Goal: Check status: Check status

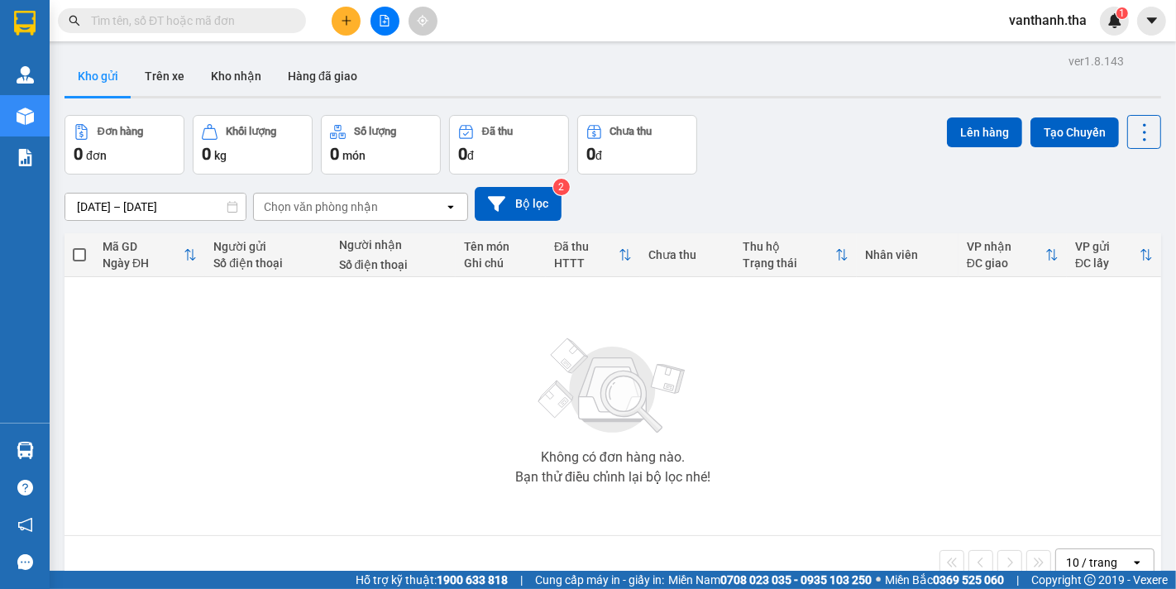
click at [199, 23] on input "text" at bounding box center [188, 21] width 195 height 18
click at [215, 26] on input "text" at bounding box center [188, 21] width 195 height 18
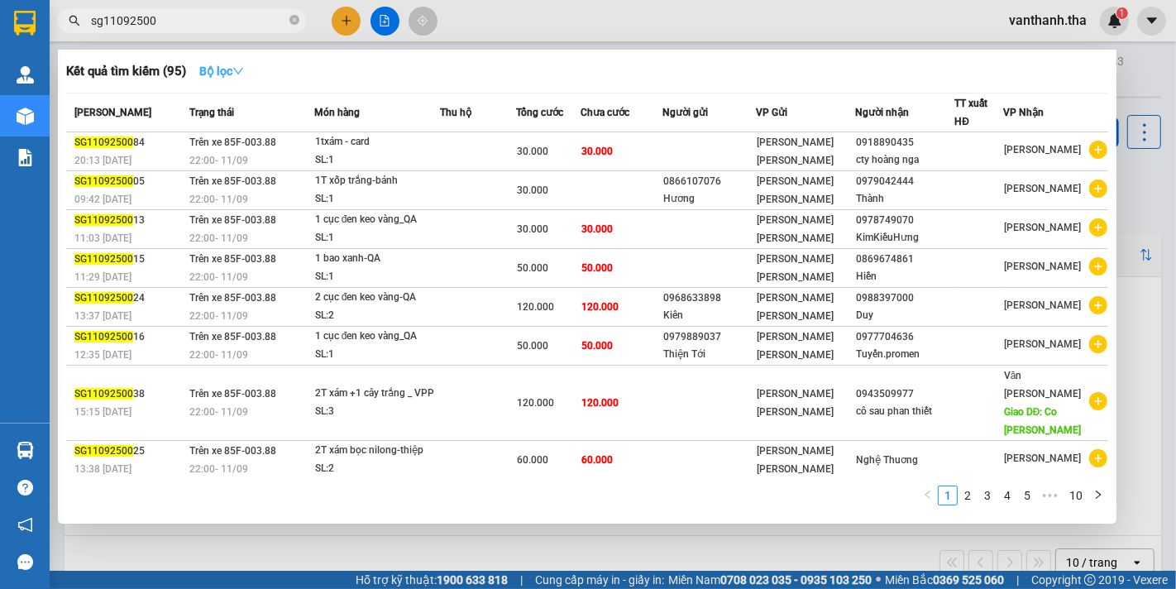
type input "sg11092500"
click at [241, 71] on icon "down" at bounding box center [238, 71] width 12 height 12
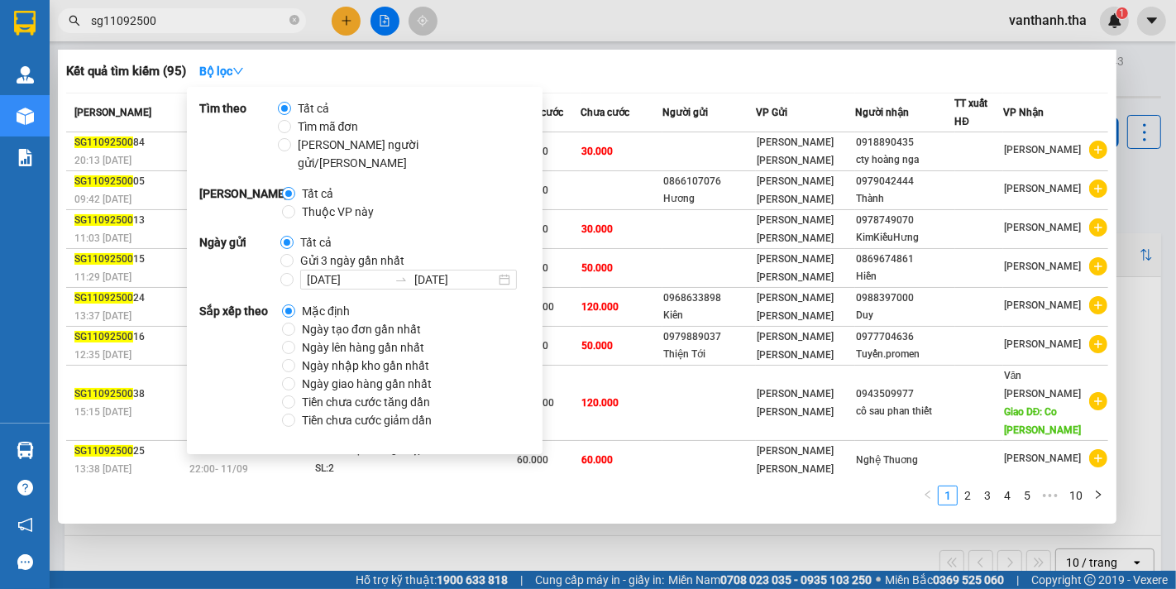
click at [312, 203] on span "Thuộc VP này" at bounding box center [337, 212] width 85 height 18
click at [295, 205] on input "Thuộc VP này" at bounding box center [288, 211] width 13 height 13
radio input "true"
radio input "false"
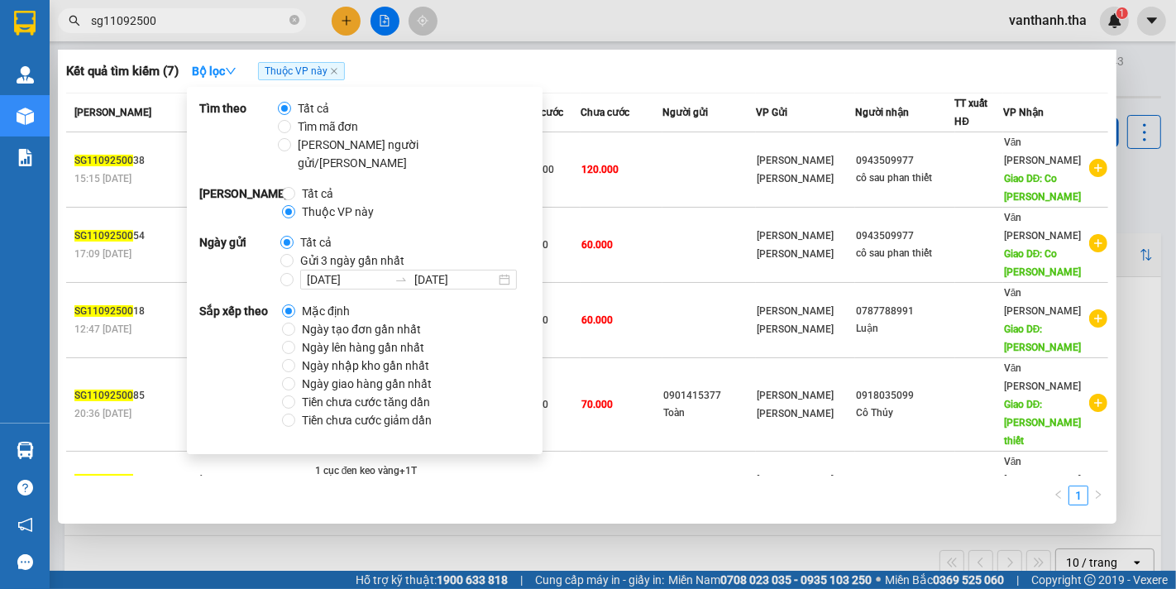
click at [634, 48] on div at bounding box center [588, 294] width 1176 height 589
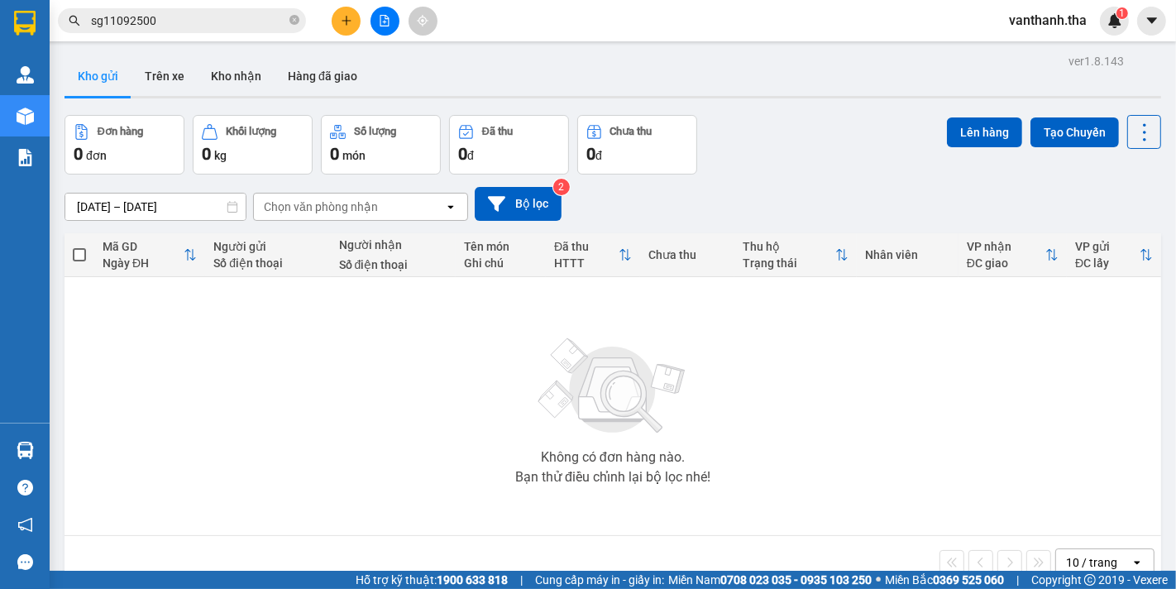
click at [634, 48] on main "ver 1.8.143 Kho gửi Trên xe Kho nhận Hàng đã giao Đơn hàng 0 đơn Khối lượng 0 k…" at bounding box center [588, 285] width 1176 height 571
click at [215, 13] on input "sg11092500" at bounding box center [188, 21] width 195 height 18
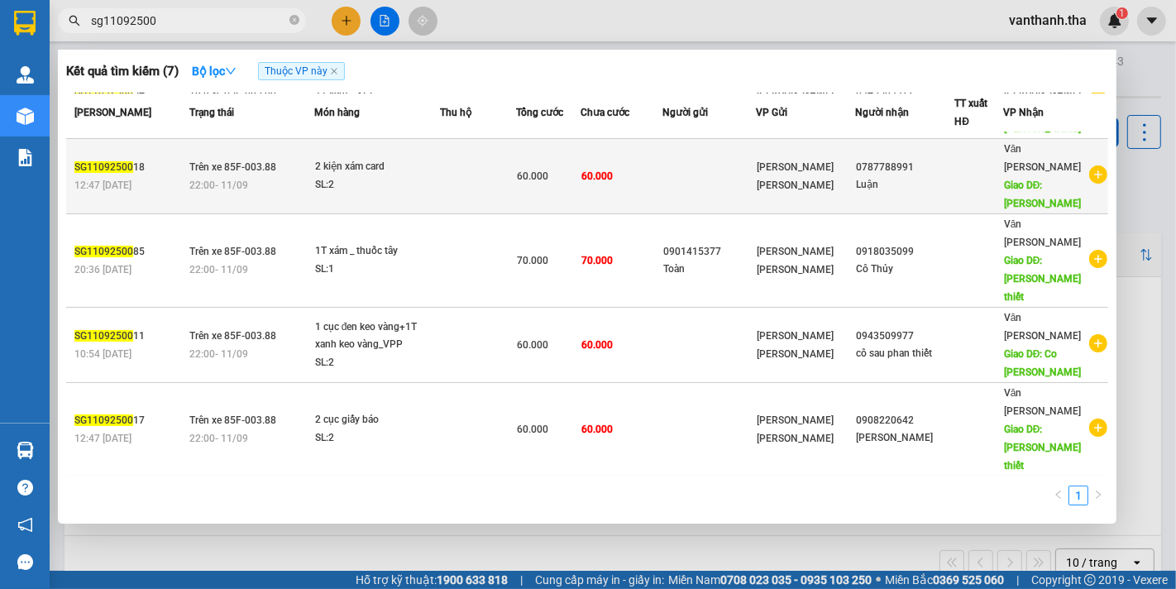
scroll to position [186, 0]
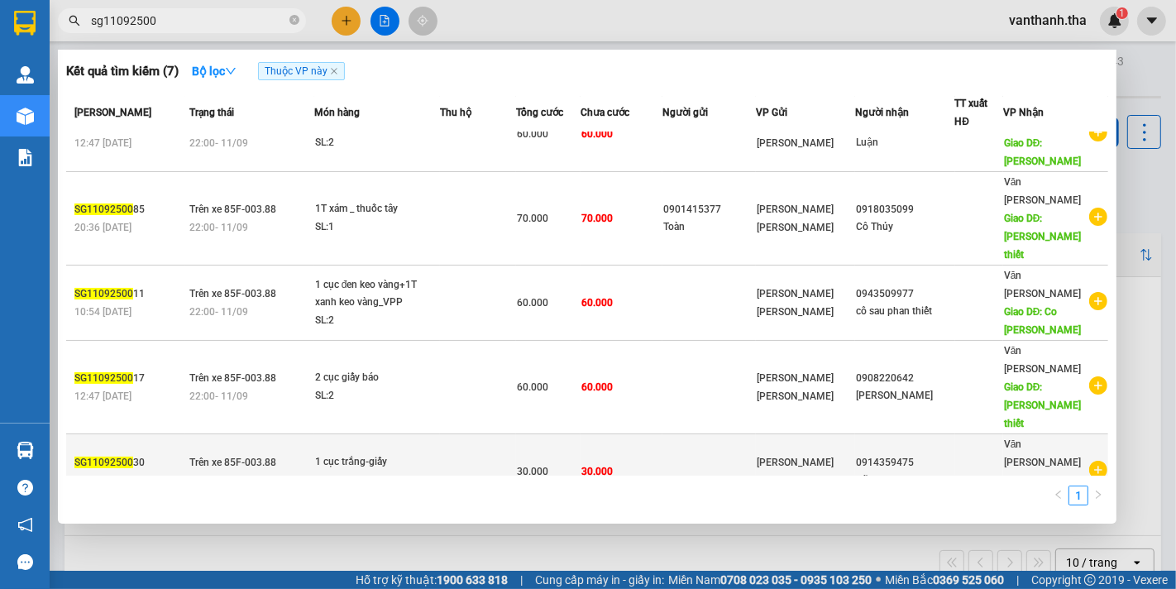
click at [915, 454] on div "0914359475" at bounding box center [905, 462] width 98 height 17
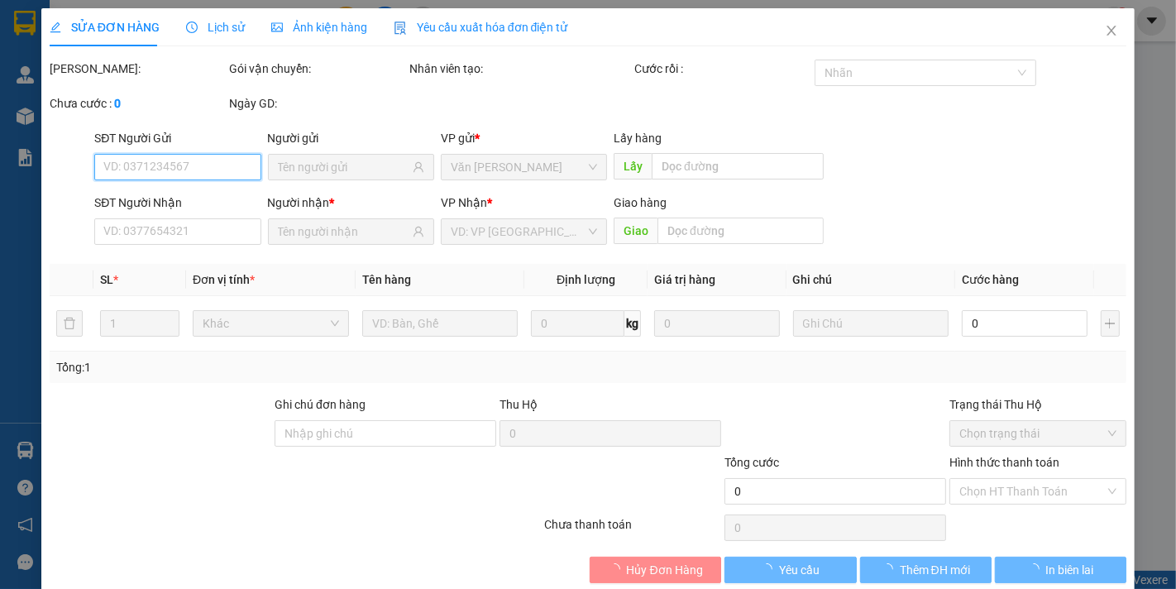
type input "0914359475"
type input "Dũng"
type input "VP phan thiết"
type input "30.000"
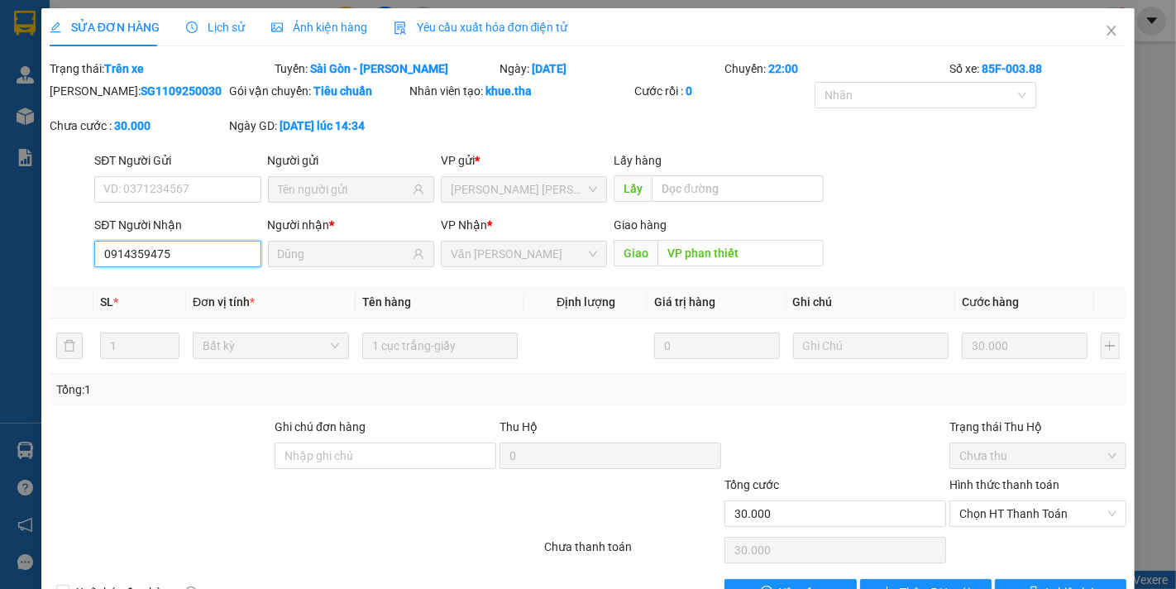
drag, startPoint x: 177, startPoint y: 243, endPoint x: 21, endPoint y: 244, distance: 155.5
click at [21, 244] on div "SỬA ĐƠN HÀNG Lịch sử Ảnh kiện hàng Yêu cầu xuất hóa đơn điện tử Total Paid Fee …" at bounding box center [588, 294] width 1176 height 589
click at [1105, 31] on icon "close" at bounding box center [1111, 30] width 13 height 13
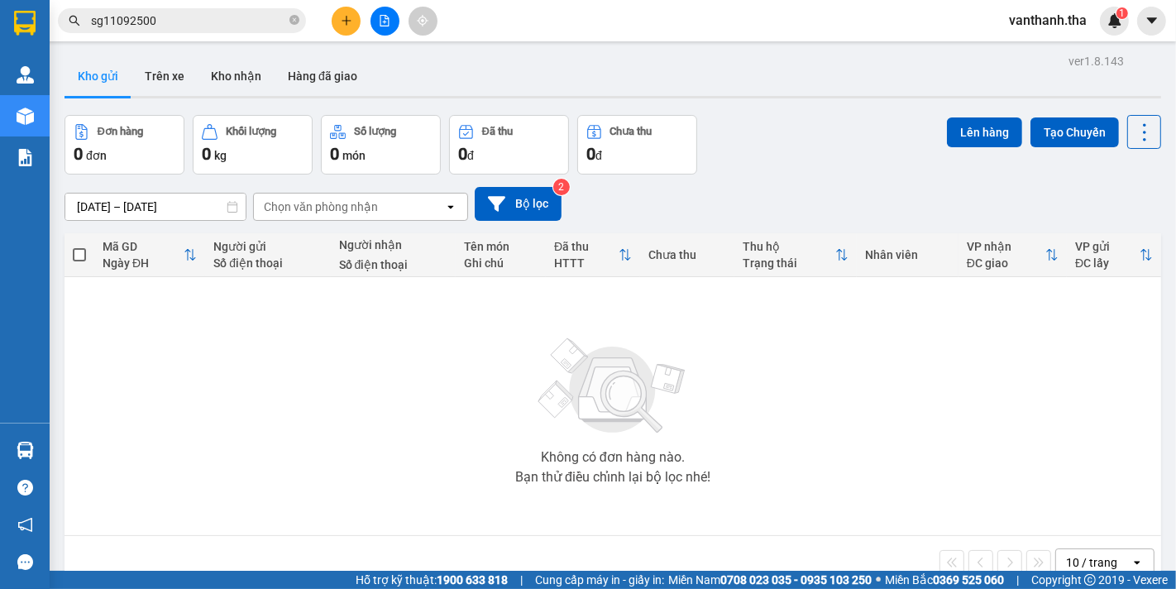
click at [225, 17] on input "sg11092500" at bounding box center [188, 21] width 195 height 18
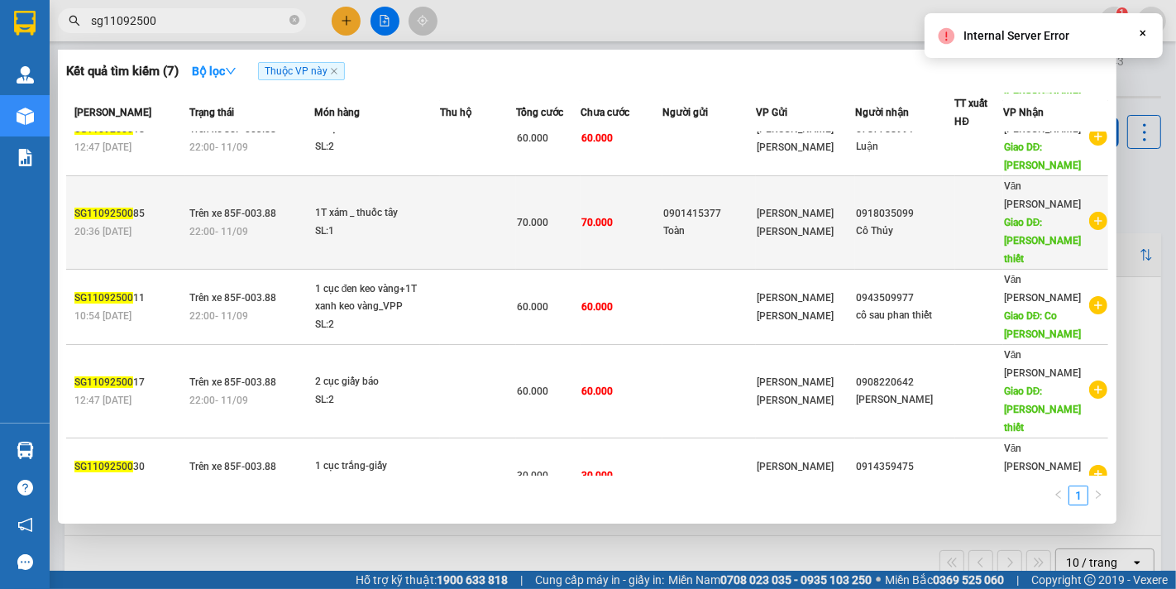
scroll to position [186, 0]
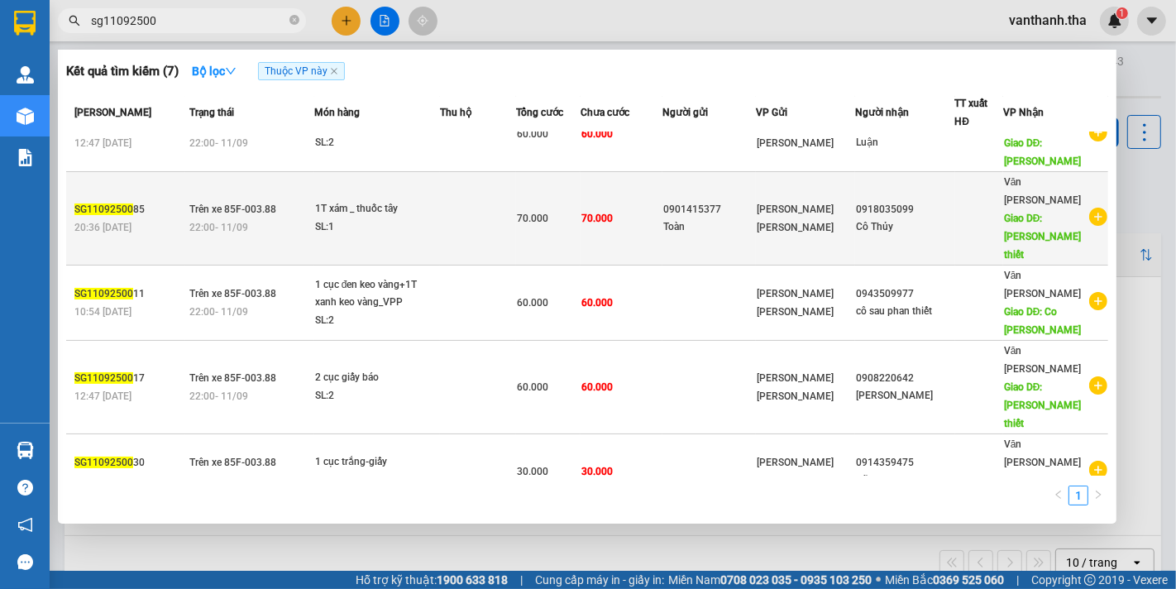
click at [706, 218] on div "Toàn" at bounding box center [709, 226] width 93 height 17
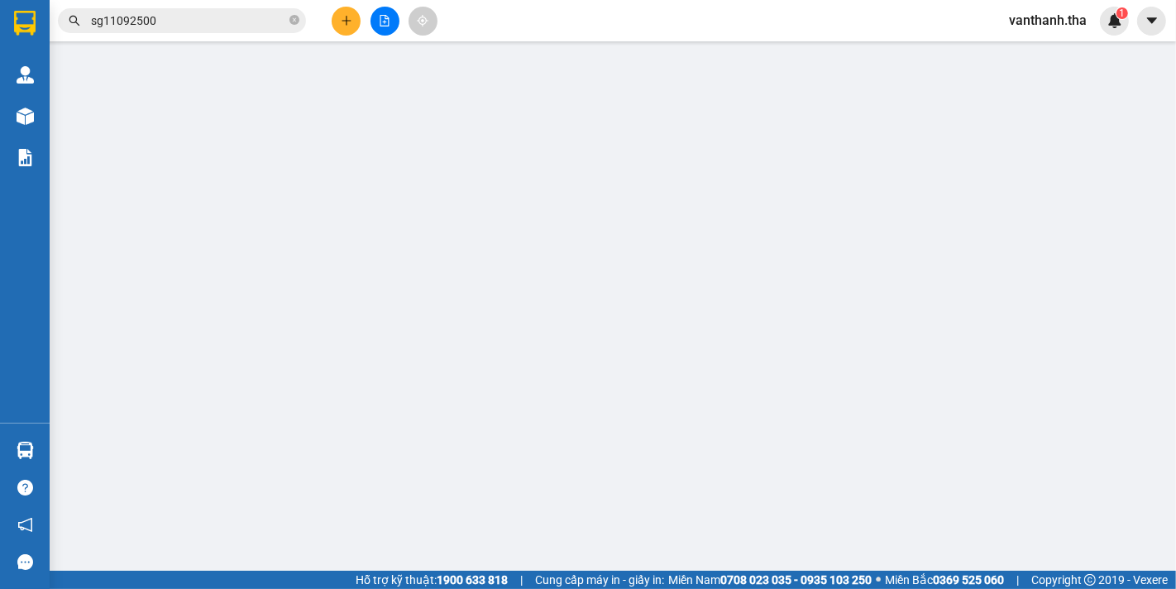
type input "0901415377"
type input "Toàn"
type input "0918035099"
type input "Cô Thủy"
type input "VP Phan thiết"
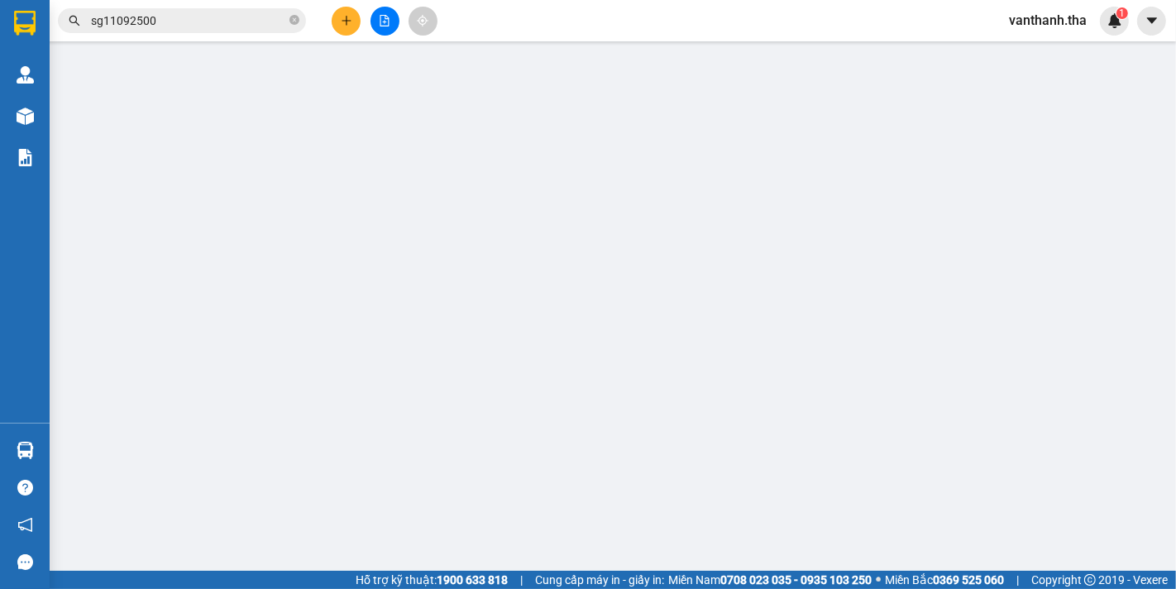
type input "70.000"
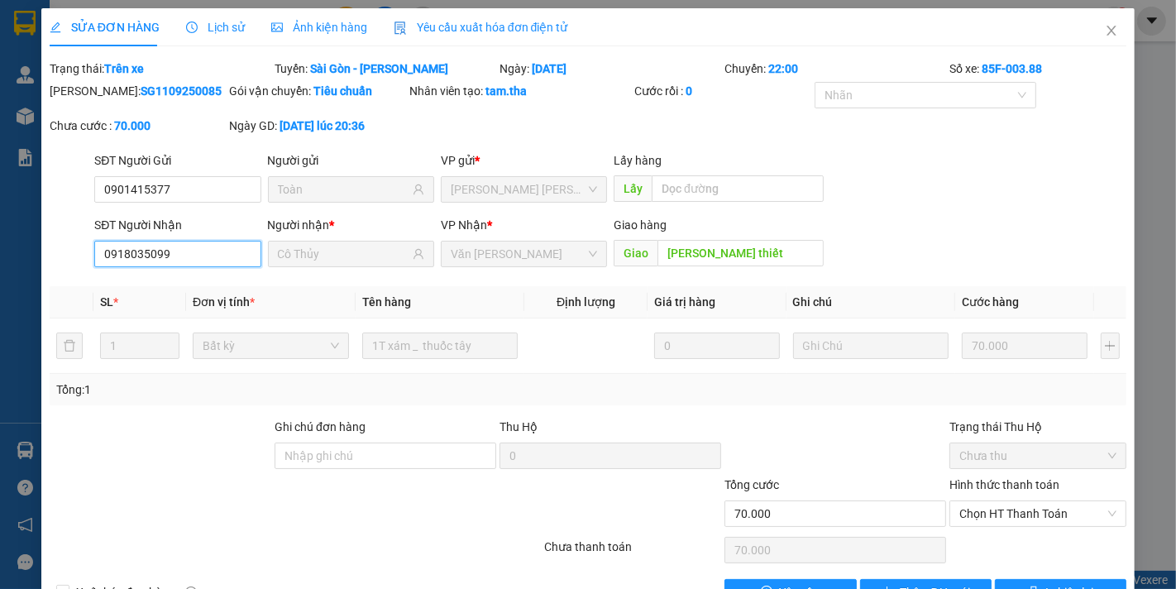
drag, startPoint x: 203, startPoint y: 244, endPoint x: 40, endPoint y: 256, distance: 164.2
click at [41, 256] on div "SỬA ĐƠN HÀNG Lịch sử Ảnh kiện hàng Yêu cầu xuất hóa đơn điện tử Total Paid Fee …" at bounding box center [587, 312] width 1093 height 609
click at [1107, 27] on icon "close" at bounding box center [1111, 31] width 9 height 10
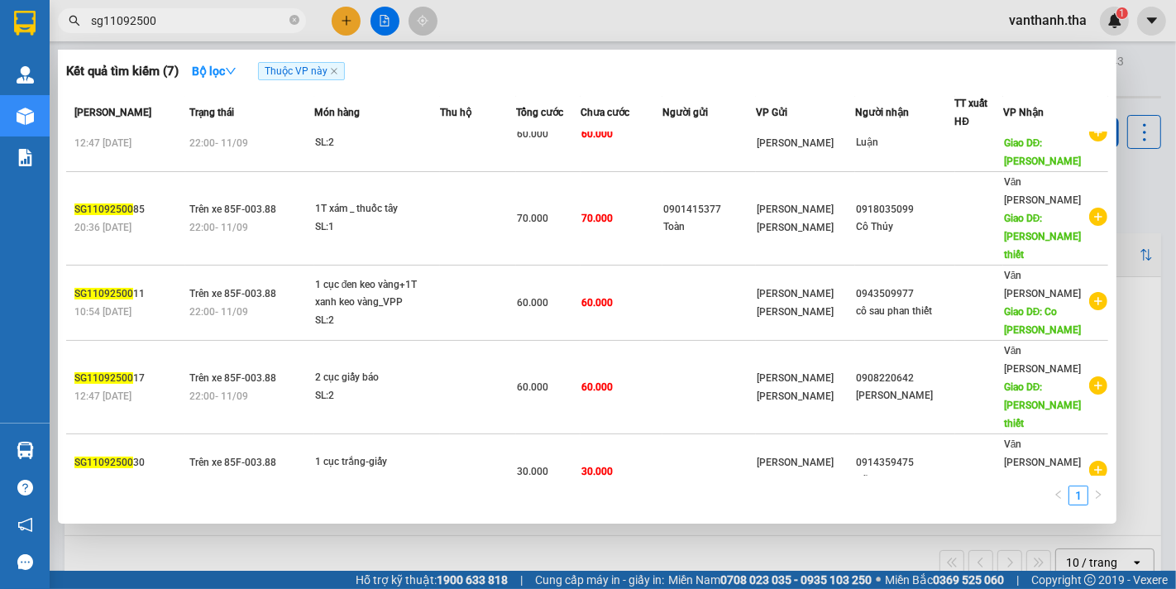
click at [243, 20] on input "sg11092500" at bounding box center [188, 21] width 195 height 18
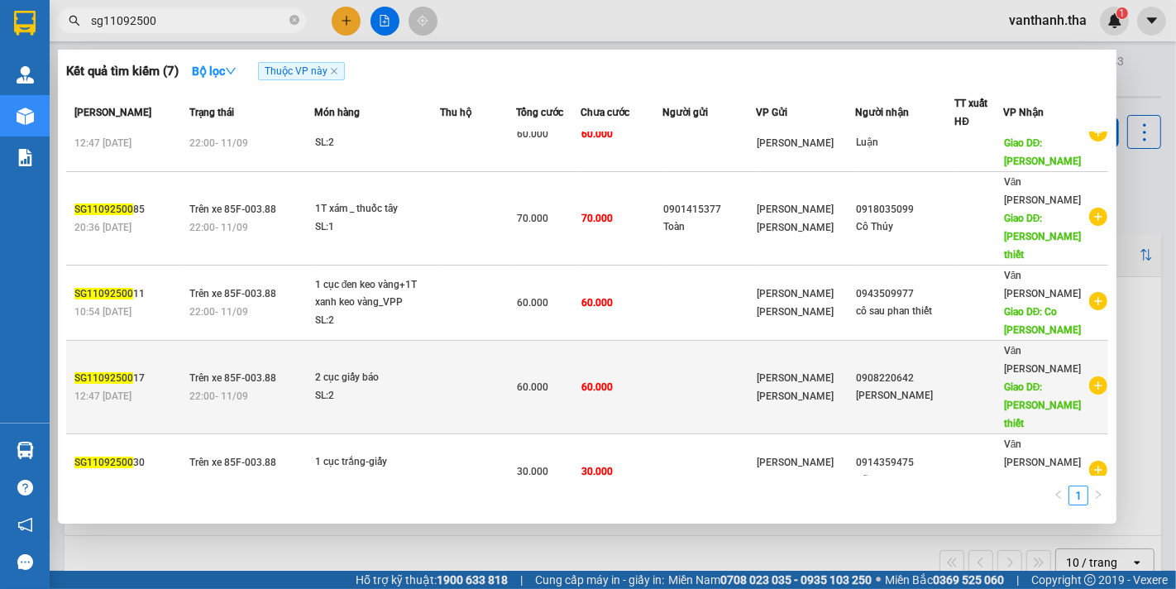
click at [423, 387] on div "SL: 2" at bounding box center [377, 396] width 124 height 18
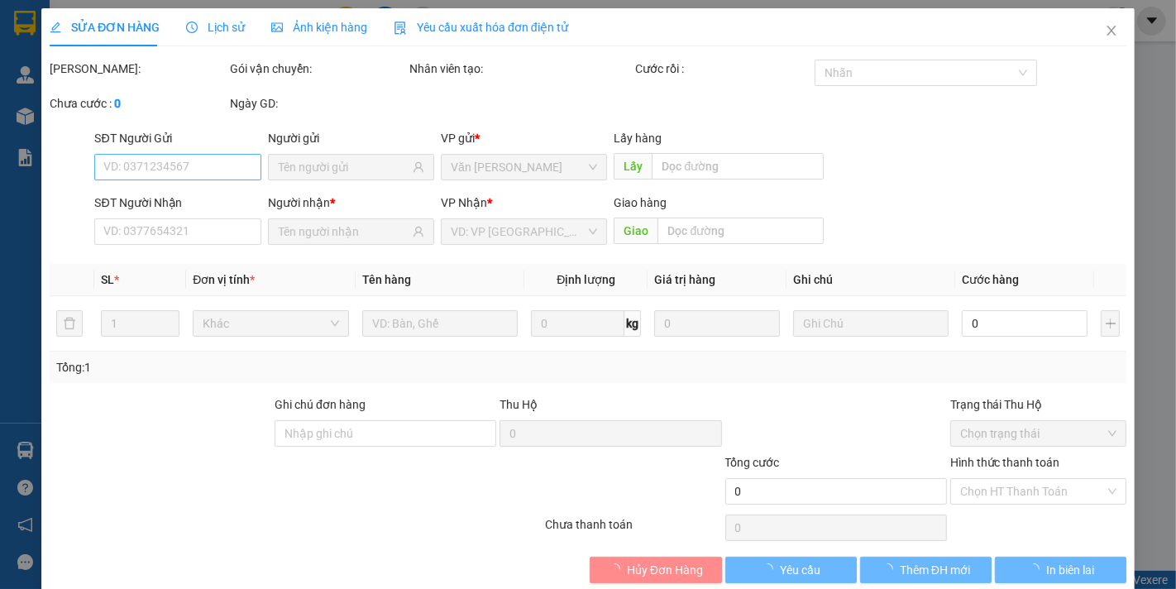
type input "0908220642"
type input "Đình Văn"
type input "VP Phan thiết"
type input "60.000"
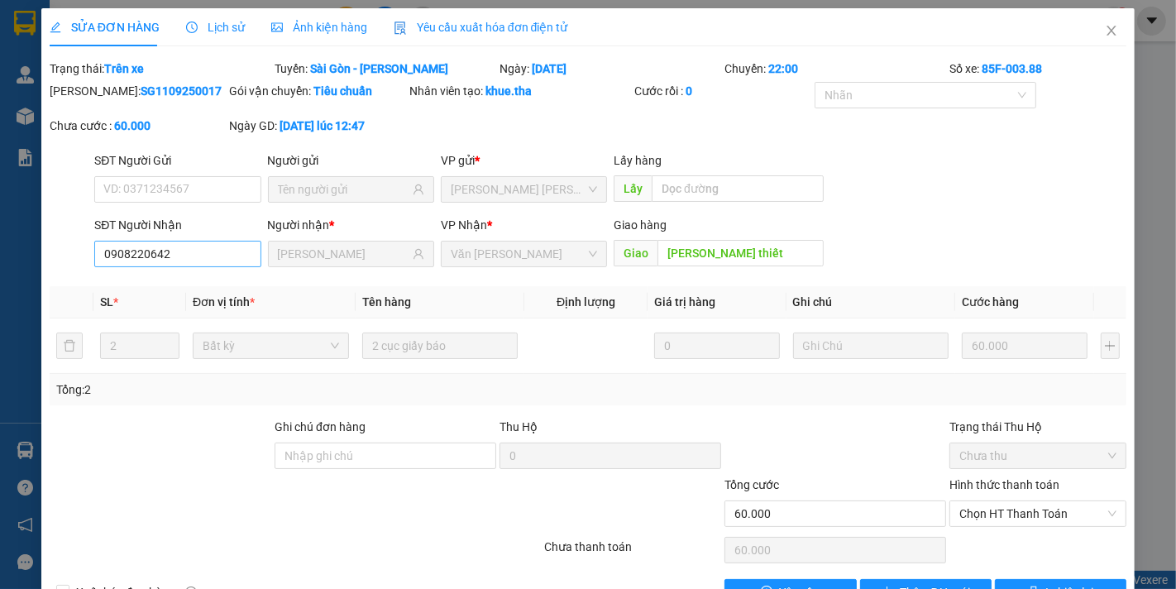
drag, startPoint x: 197, startPoint y: 270, endPoint x: 175, endPoint y: 253, distance: 27.1
click at [175, 253] on div "SĐT Người Nhận 0908220642" at bounding box center [177, 245] width 166 height 58
drag, startPoint x: 188, startPoint y: 253, endPoint x: 80, endPoint y: 242, distance: 108.0
click at [80, 242] on div "SĐT Người Nhận 0908220642 0908220642 Người nhận * Đình Văn VP Nhận * Văn phòng…" at bounding box center [588, 245] width 1080 height 58
click at [1105, 27] on icon "close" at bounding box center [1111, 30] width 13 height 13
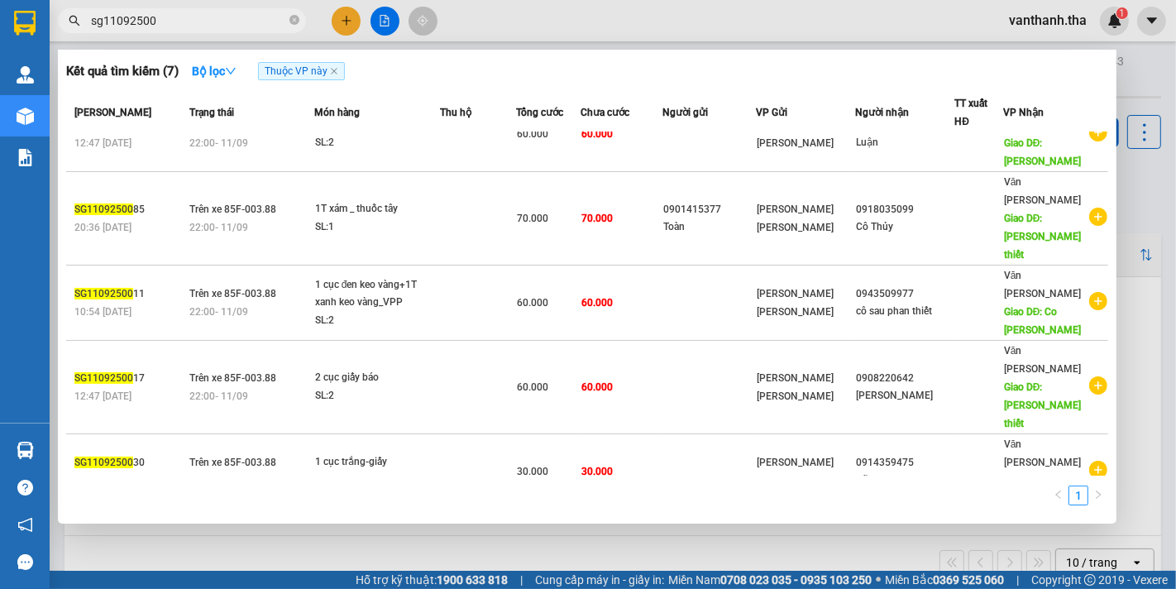
click at [197, 17] on input "sg11092500" at bounding box center [188, 21] width 195 height 18
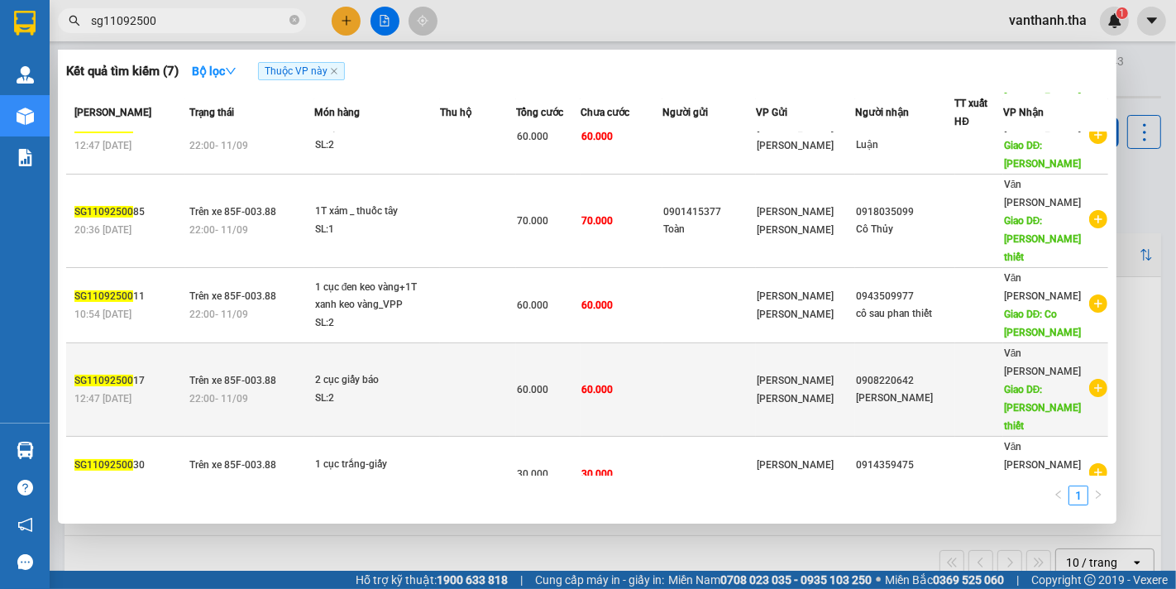
scroll to position [186, 0]
